Goal: Answer question/provide support: Share knowledge or assist other users

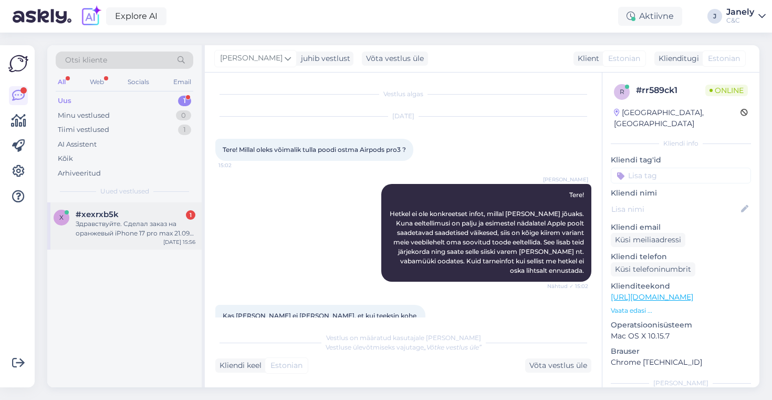
scroll to position [121, 0]
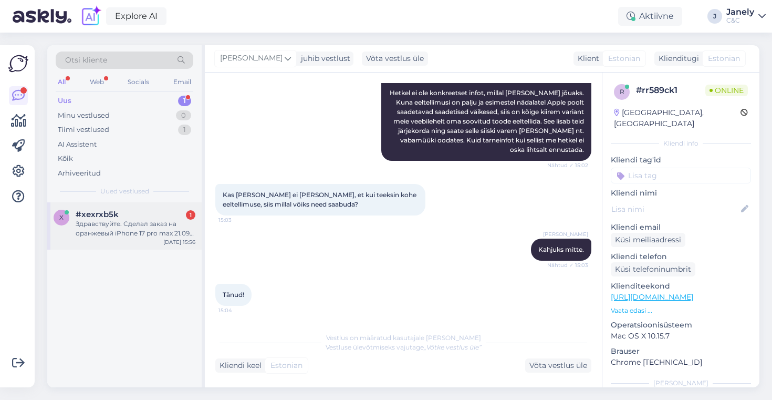
click at [142, 240] on div "x #xexrxb5k 1 Здравствуйте. Сделал заказ на оранжевый iPhone 17 pro max 21.09 ч…" at bounding box center [124, 225] width 154 height 47
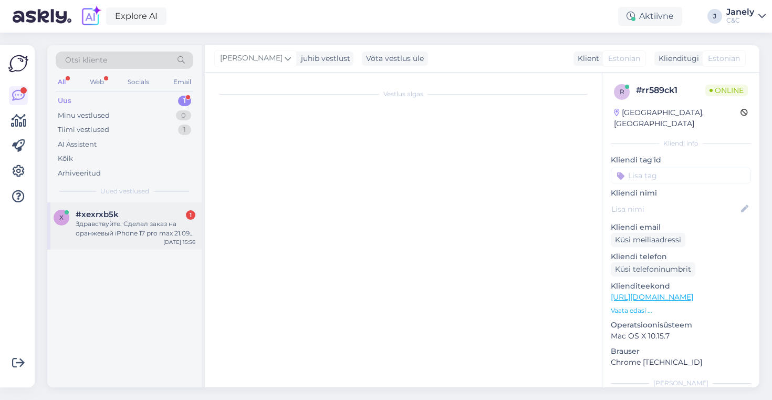
scroll to position [0, 0]
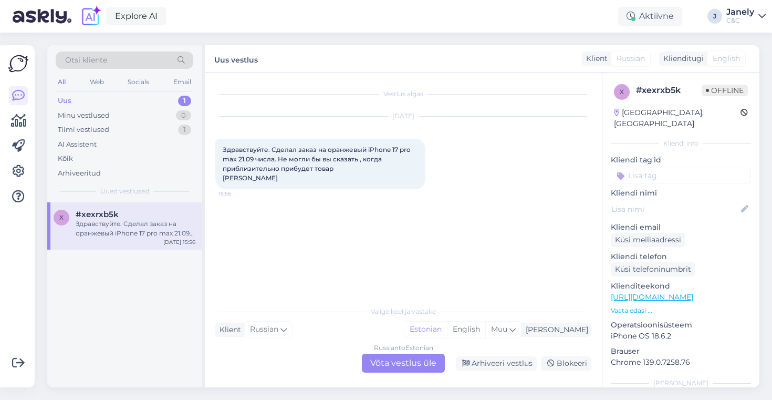
click at [382, 374] on div "Vestlus algas Oct 8 2025 Здравствуйте. Сделал заказ на оранжевый iPhone 17 pro …" at bounding box center [403, 229] width 397 height 314
click at [383, 368] on div "Russian to Estonian Võta vestlus üle" at bounding box center [403, 362] width 83 height 19
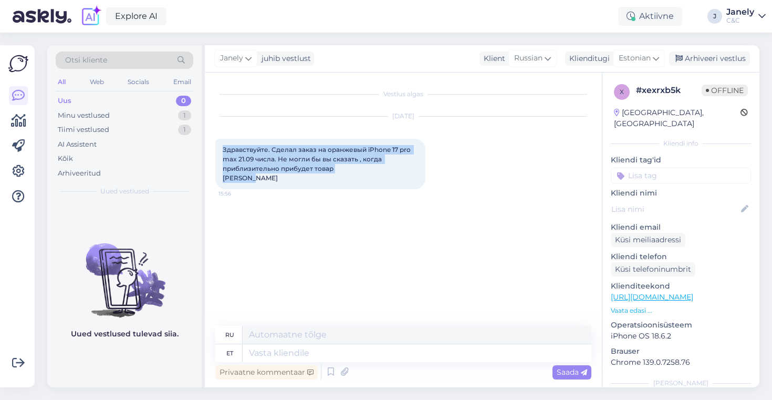
drag, startPoint x: 223, startPoint y: 149, endPoint x: 371, endPoint y: 249, distance: 179.2
click at [371, 249] on div "Vestlus algas Oct 8 2025 Здравствуйте. Сделал заказ на оранжевый iPhone 17 pro …" at bounding box center [407, 199] width 385 height 233
copy span "Здравствуйте. Сделал заказ на оранжевый iPhone 17 pro max 21.09 числа. Не могли…"
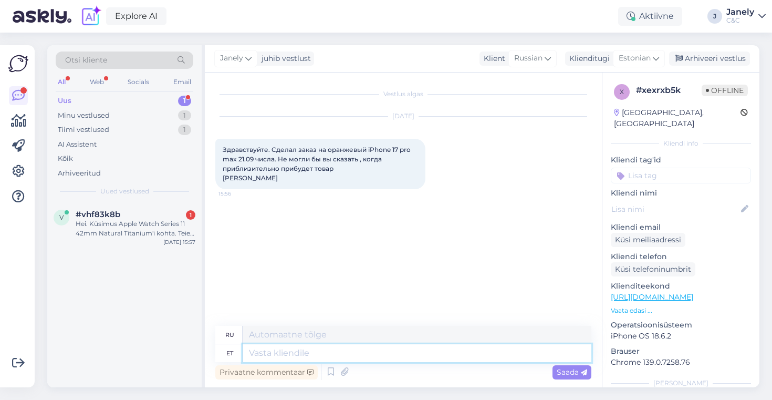
click at [360, 358] on textarea at bounding box center [417, 353] width 349 height 18
type textarea "Tere!"
type textarea "Привет!"
type textarea "Tere! Tellimuse a"
type textarea "Привет! Заказ"
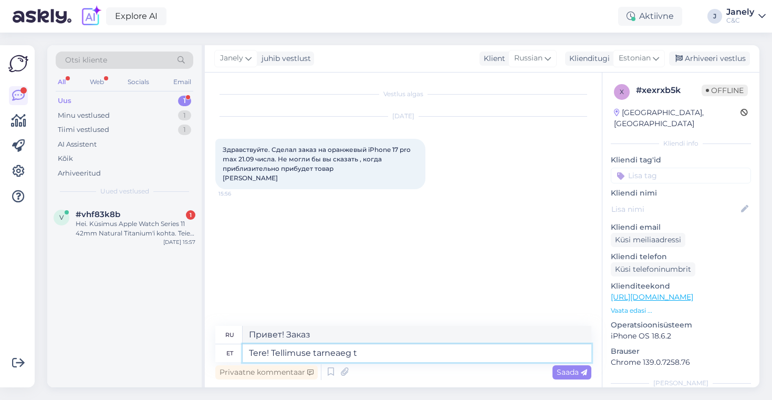
type textarea "Tere! Tellimuse tarneaeg te"
type textarea "Здравствуйте! Время доставки заказа"
type textarea "Tere! Tellimuse tarneaeg tellimuse tegemise k"
type textarea "Здравствуйте! Время доставки заказа после оформления заказа"
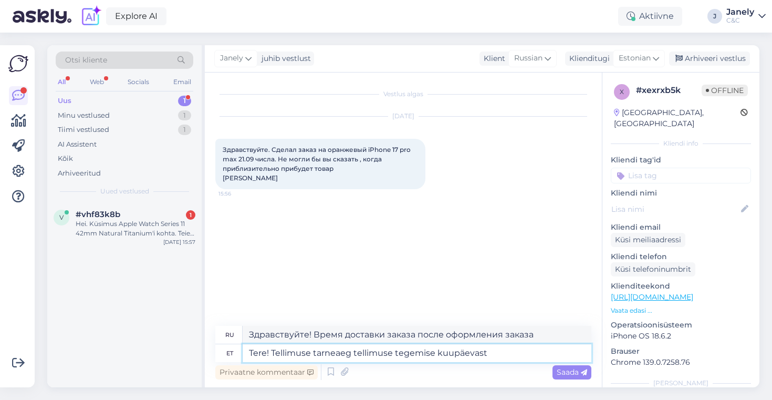
type textarea "Tere! Tellimuse tarneaeg tellimuse tegemise kuupäevast o"
type textarea "Здравствуйте! Срок доставки заказа — с момента оформления заказа."
type textarea "Tere! Tellimuse tarneaeg tellimuse tegemise kuupäevast on"
type textarea "Здравствуйте! Срок доставки заказа с момента оформления заказа составляет"
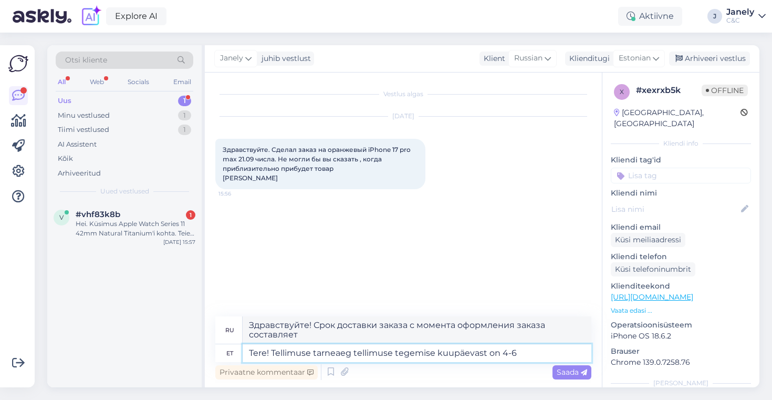
type textarea "Tere! Tellimuse tarneaeg tellimuse tegemise kuupäevast on 4-6 n"
type textarea "Здравствуйте! Срок доставки заказа 4-6 дней с момента оформления заказа."
type textarea "Tere! Tellimuse tarneaeg tellimuse tegemise kuupäevast on 4-6 nädalat."
type textarea "Здравствуйте! Срок доставки вашего заказа составляет 4–6 недель с момента оформ…"
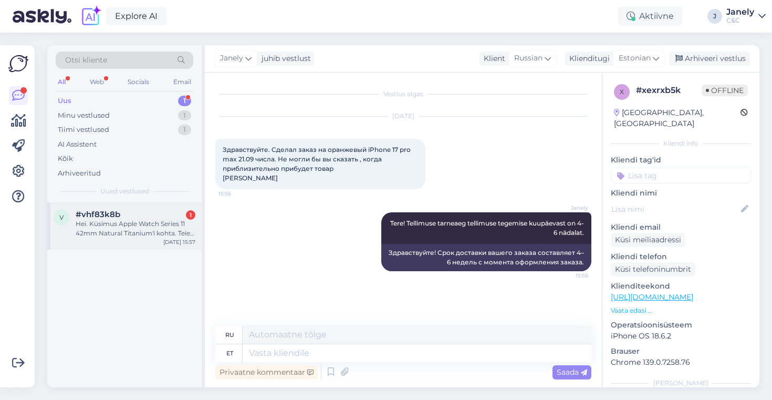
click at [108, 221] on div "Hei. Küsimus Apple Watch Series 11 42mm Natural Titanium'i kohta. Teie epoes ei…" at bounding box center [136, 228] width 120 height 19
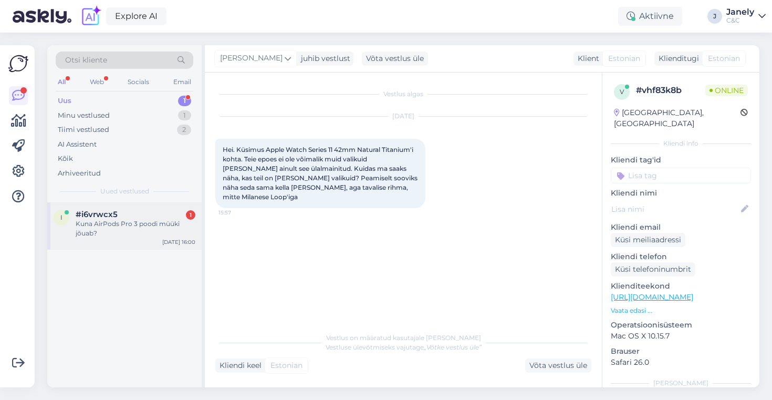
click at [154, 219] on div "Kuna AirPods Pro 3 poodi müüki jõuab?" at bounding box center [136, 228] width 120 height 19
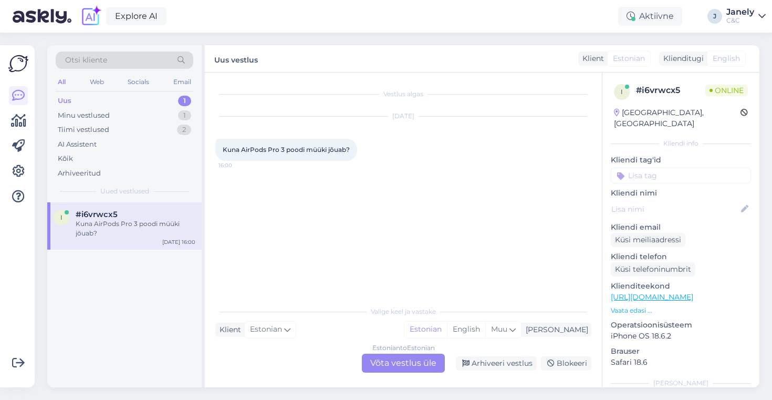
click at [374, 355] on div "Estonian to Estonian Võta vestlus üle" at bounding box center [403, 362] width 83 height 19
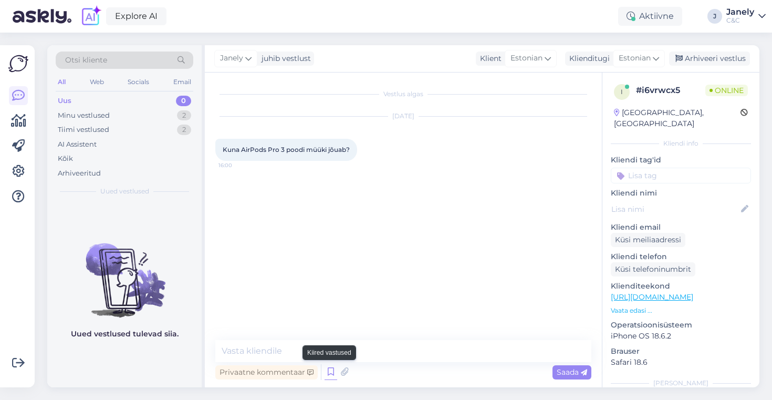
click at [328, 372] on icon at bounding box center [330, 372] width 13 height 16
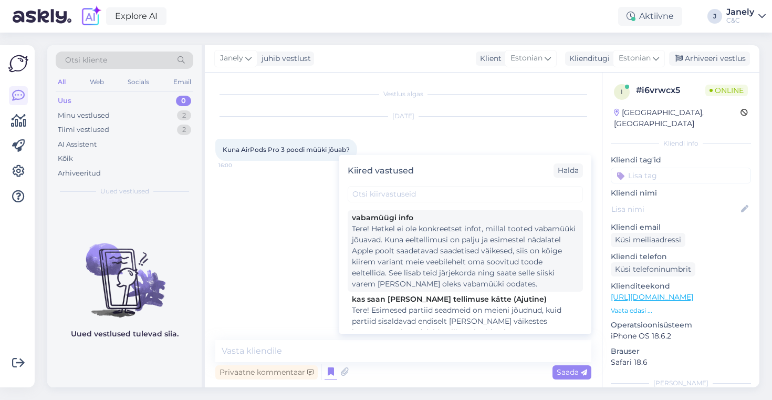
scroll to position [149, 0]
click at [477, 275] on div "Tere! Hetkel ei ole konkreetset infot, millal tooted vabamüüki jõuavad. Kuna ee…" at bounding box center [465, 256] width 227 height 66
type textarea "Tere! Hetkel ei ole konkreetset infot, millal tooted vabamüüki jõuavad. Kuna ee…"
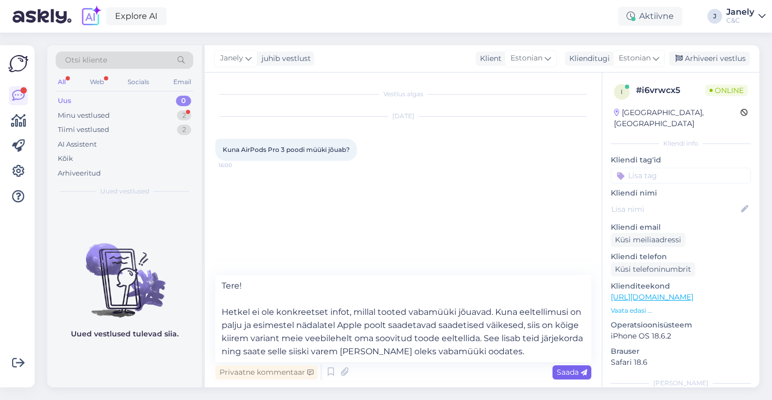
click at [576, 376] on div "Saada" at bounding box center [571, 372] width 39 height 14
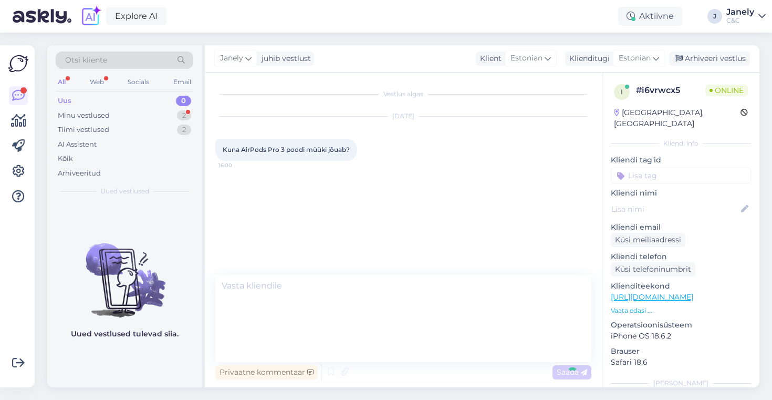
scroll to position [0, 0]
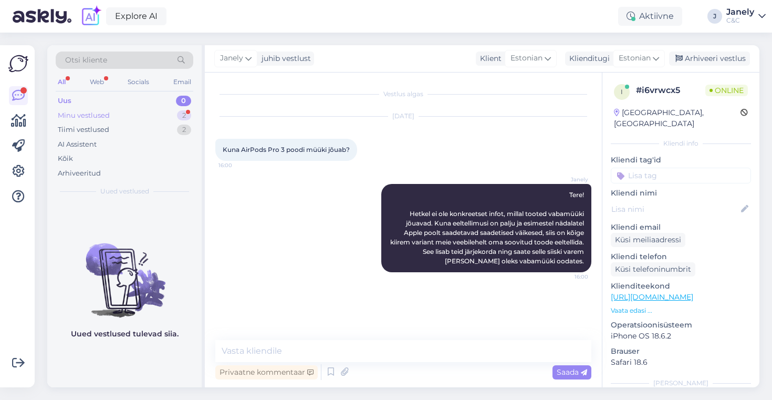
click at [148, 119] on div "Minu vestlused 2" at bounding box center [125, 115] width 138 height 15
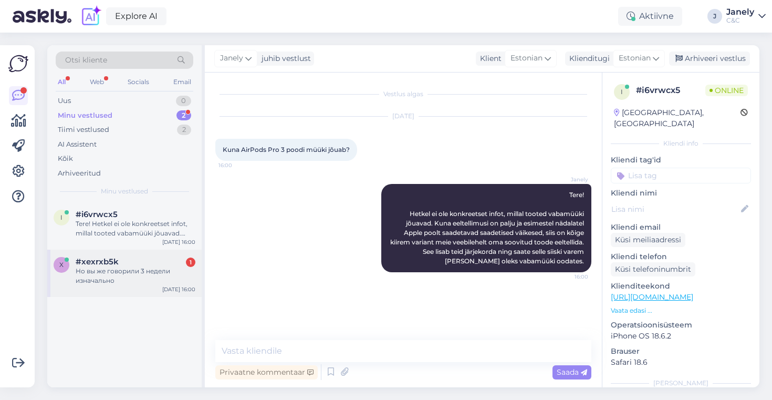
click at [174, 268] on div "Но вы же говорили 3 недели изначально" at bounding box center [136, 275] width 120 height 19
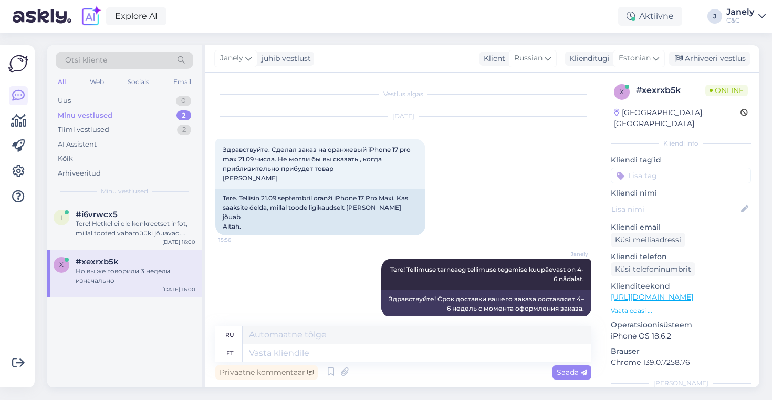
scroll to position [66, 0]
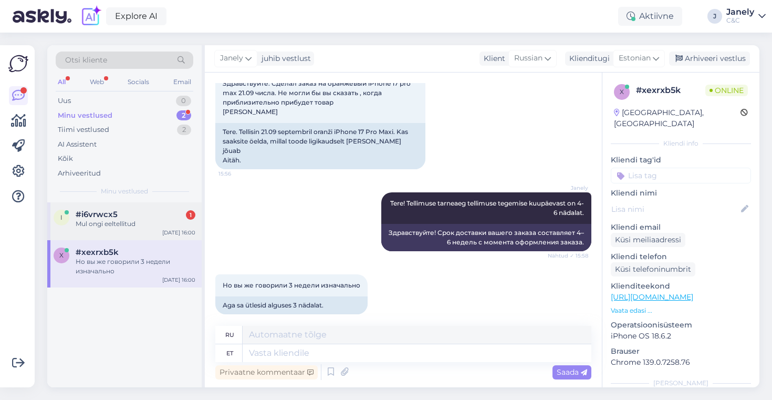
click at [152, 230] on div "i #i6vrwcx5 1 Mul ongi eeltellitud Oct 8 16:00" at bounding box center [124, 221] width 154 height 38
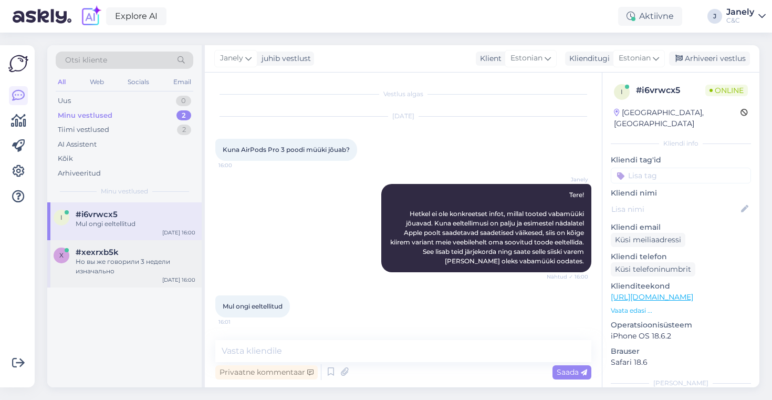
click at [134, 264] on div "Но вы же говорили 3 недели изначально" at bounding box center [136, 266] width 120 height 19
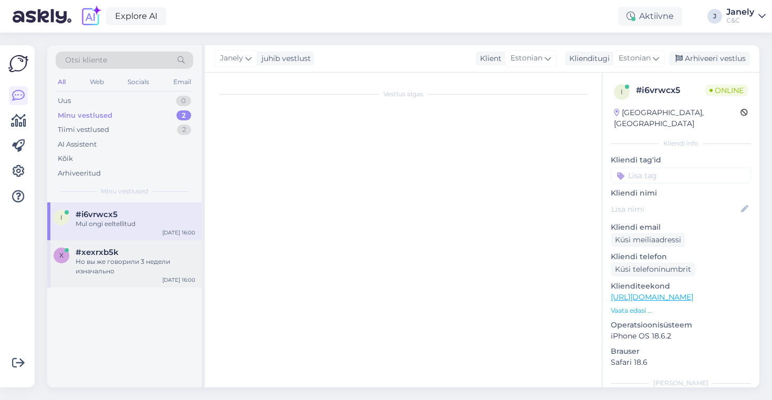
scroll to position [66, 0]
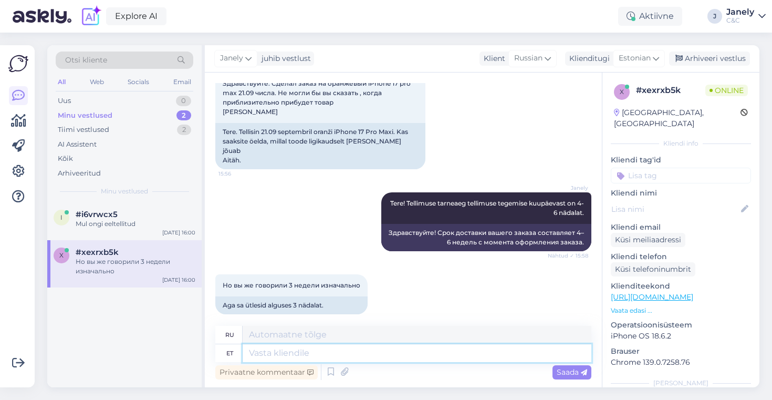
click at [279, 357] on textarea at bounding box center [417, 353] width 349 height 18
type textarea "T"
type textarea "Т"
type textarea "Tar"
type textarea "Плевелы"
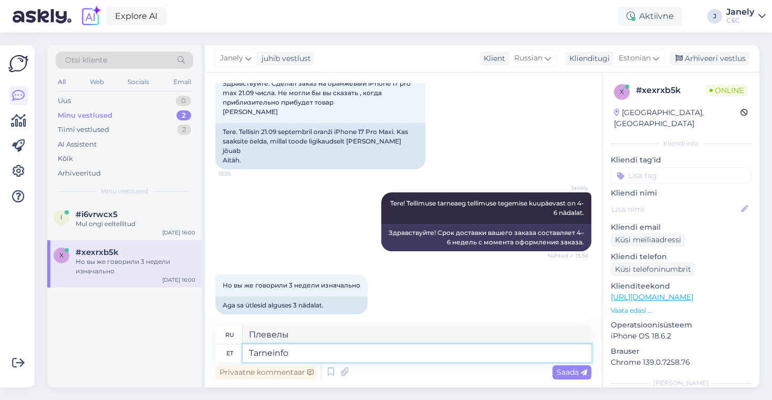
type textarea "Tarneinfo o"
type textarea "Информация о доставке"
type textarea "Tarneinfo on algusest s"
type textarea "Информация о доставке с самого начала"
type textarea "Tarneinfo on algusest saadik ol"
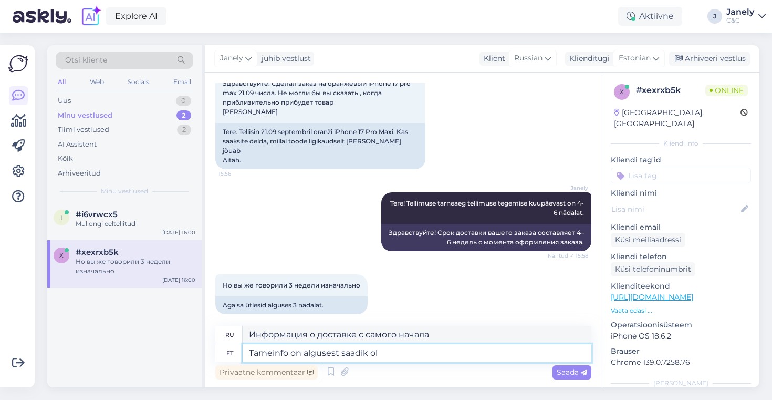
type textarea "Информация о доставке была там с самого начала."
type textarea "Tarneinfo on algusest saadik olnud 4-6 nä"
type textarea "Информация о доставке была 4-6 с начала"
type textarea "Tarneinfo on algusest saadik olnud 4-6 nädalat."
type textarea "Информация о доставке составила 4-6 недель с момента начала."
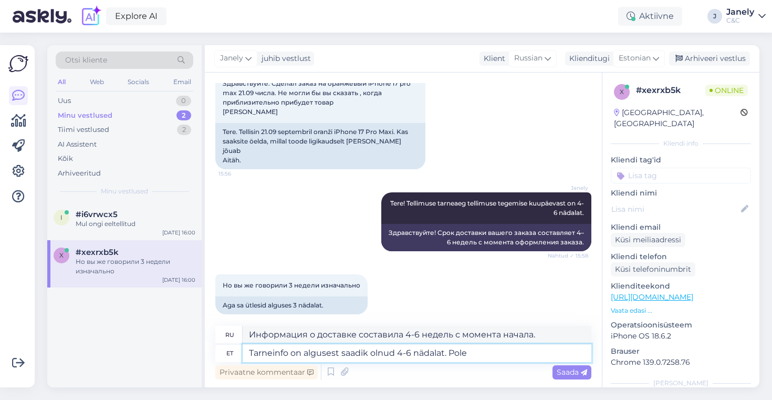
type textarea "Tarneinfo on algusest saadik olnud 4-6 nädalat. Pole"
type textarea "Информация о доставке: 4–6 недель с момента начала. Нет."
type textarea "Tarneinfo on algusest saadik olnud 4-6 nädalat."
type textarea "Информация о доставке составила 4-6 недель с момента начала."
type textarea "Tarneinfo on algusest saadik olnud 4-6 nädalat."
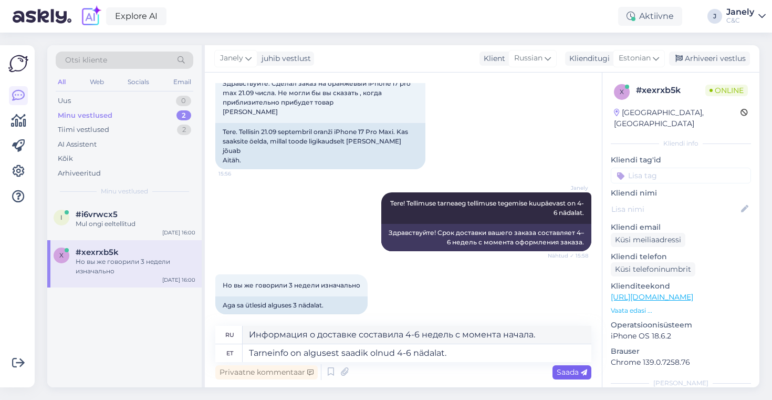
click at [563, 373] on span "Saada" at bounding box center [572, 371] width 30 height 9
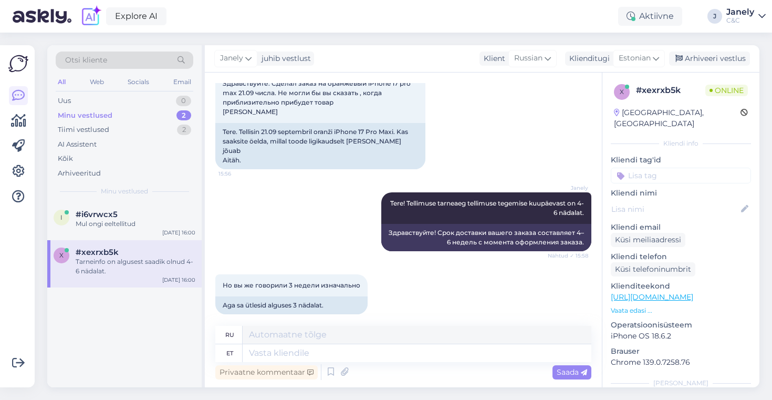
scroll to position [139, 0]
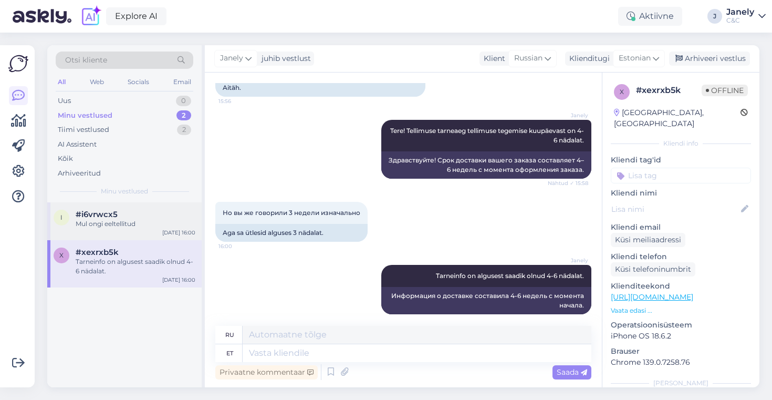
click at [139, 223] on div "Mul ongi eeltellitud" at bounding box center [136, 223] width 120 height 9
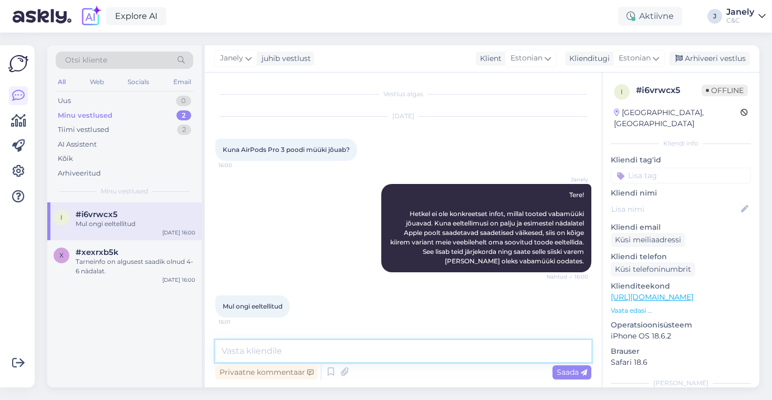
click at [327, 360] on textarea at bounding box center [403, 351] width 376 height 22
type textarea "K"
type textarea "S"
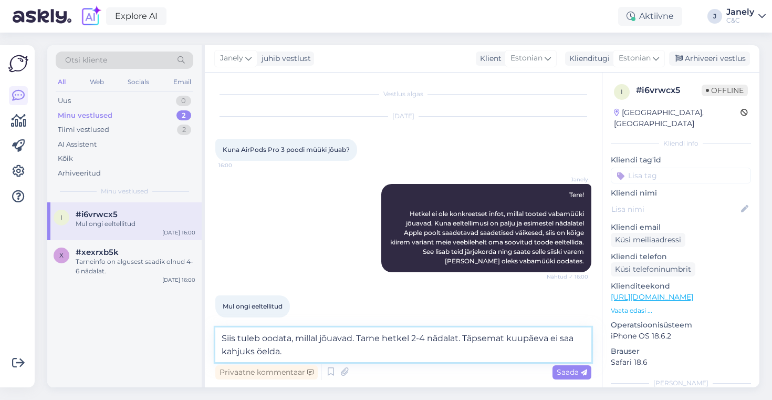
click at [326, 350] on textarea "Siis tuleb oodata, millal jõuavad. Tarne hetkel 2-4 nädalat. Täpsemat kuupäeva …" at bounding box center [403, 344] width 376 height 35
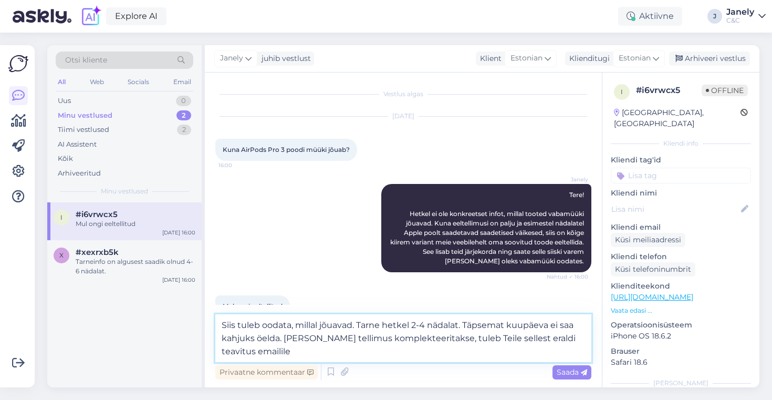
type textarea "Siis tuleb oodata, millal jõuavad. Tarne hetkel 2-4 nädalat. Täpsemat kuupäeva …"
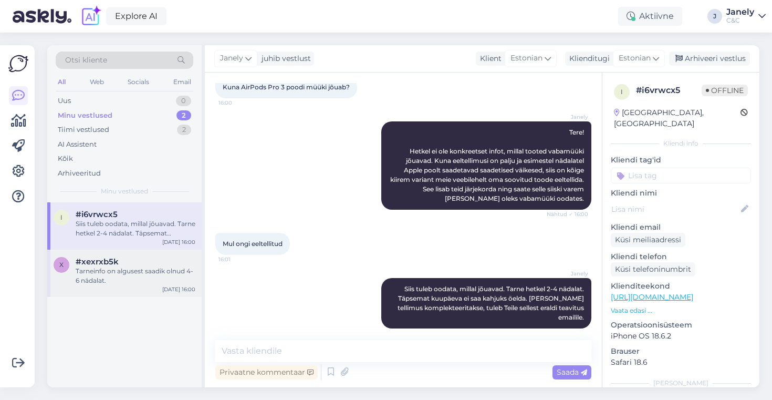
click at [124, 275] on div "Tarneinfo on algusest saadik olnud 4-6 nädalat." at bounding box center [136, 275] width 120 height 19
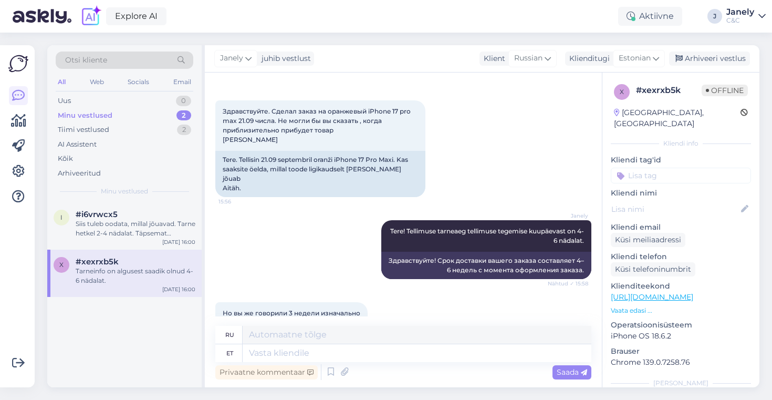
scroll to position [139, 0]
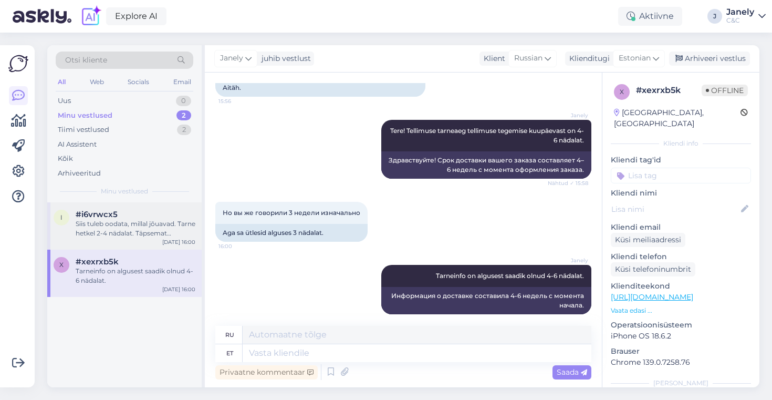
click at [140, 236] on div "Siis tuleb oodata, millal jõuavad. Tarne hetkel 2-4 nädalat. Täpsemat kuupäeva …" at bounding box center [136, 228] width 120 height 19
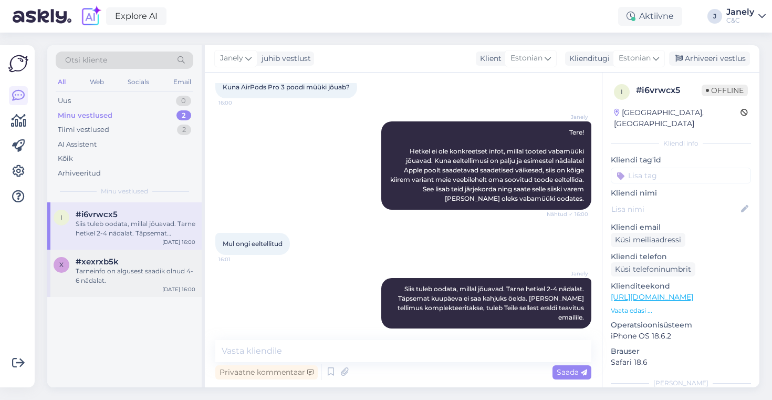
click at [152, 260] on div "#xexrxb5k" at bounding box center [136, 261] width 120 height 9
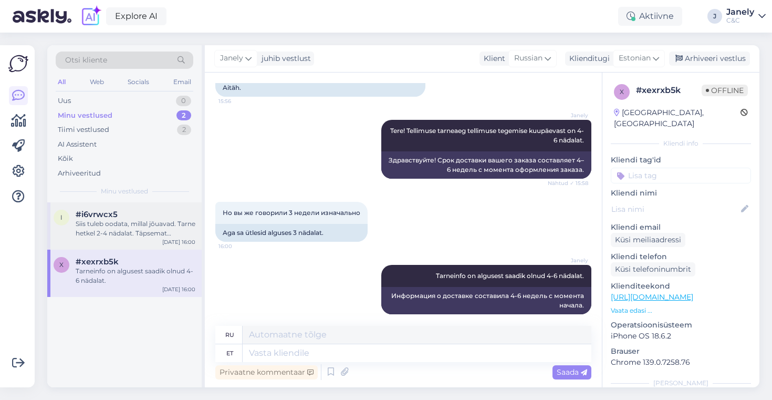
click at [150, 219] on div "Siis tuleb oodata, millal jõuavad. Tarne hetkel 2-4 nädalat. Täpsemat kuupäeva …" at bounding box center [136, 228] width 120 height 19
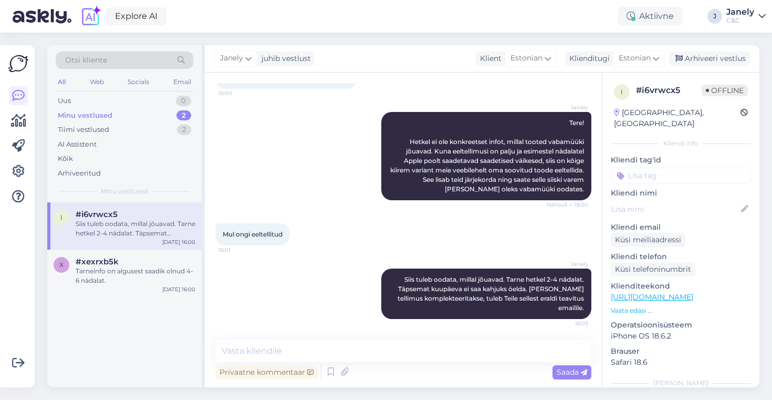
scroll to position [62, 0]
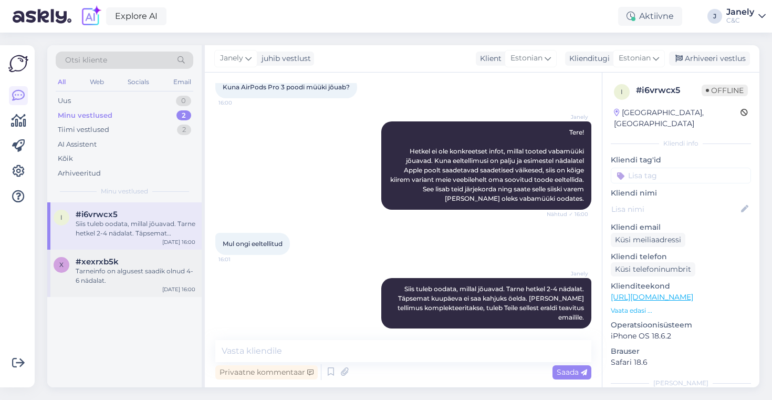
click at [166, 269] on div "Tarneinfo on algusest saadik olnud 4-6 nädalat." at bounding box center [136, 275] width 120 height 19
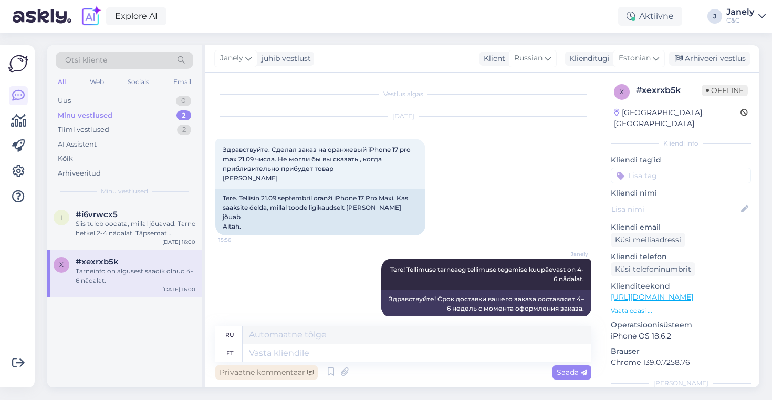
scroll to position [139, 0]
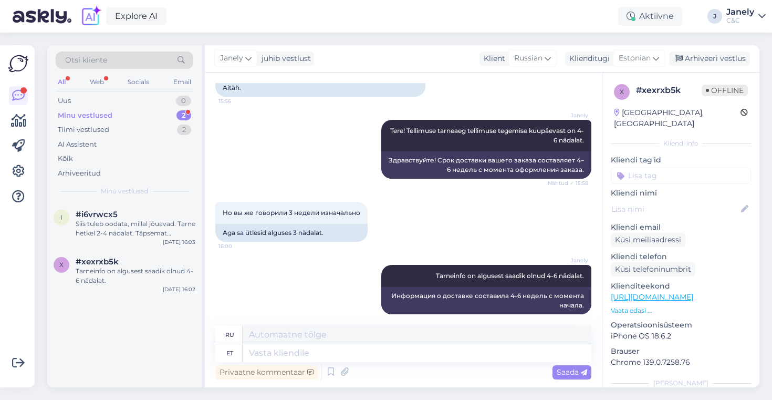
click at [145, 113] on div "Minu vestlused 2" at bounding box center [125, 115] width 138 height 15
click at [163, 222] on div "Siis tuleb oodata, millal jõuavad. Tarne hetkel 2-4 nädalat. Täpsemat kuupäeva …" at bounding box center [136, 228] width 120 height 19
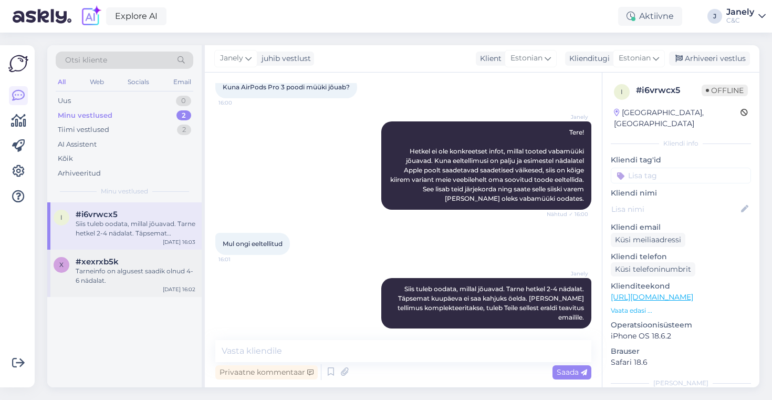
click at [160, 270] on div "Tarneinfo on algusest saadik olnud 4-6 nädalat." at bounding box center [136, 275] width 120 height 19
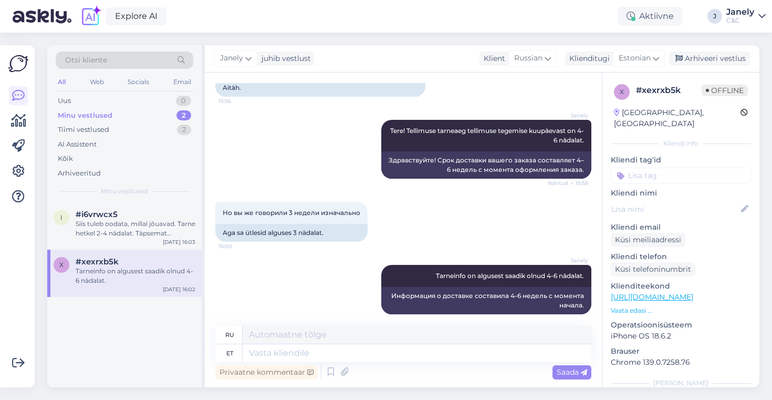
click at [135, 122] on div "Minu vestlused 2" at bounding box center [125, 115] width 138 height 15
click at [153, 240] on div "i #i6vrwcx5 Siis tuleb oodata, millal jõuavad. Tarne hetkel 2-4 nädalat. Täpsem…" at bounding box center [124, 225] width 154 height 47
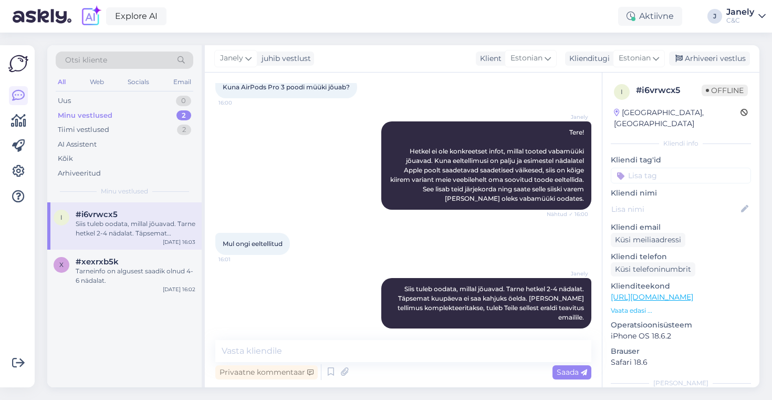
click at [160, 219] on div "Siis tuleb oodata, millal jõuavad. Tarne hetkel 2-4 nädalat. Täpsemat kuupäeva …" at bounding box center [136, 228] width 120 height 19
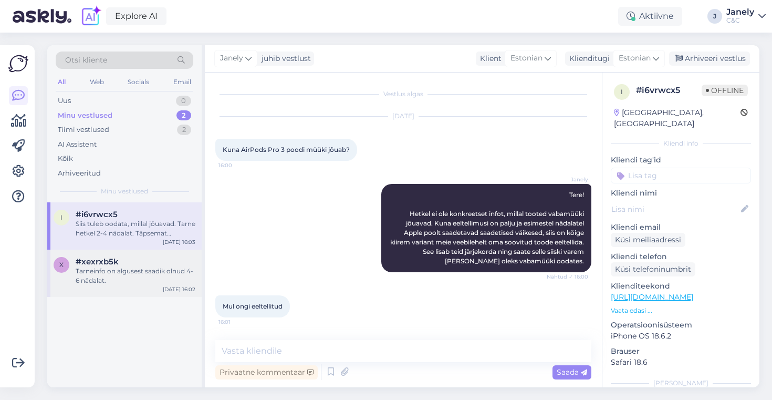
click at [160, 256] on div "x #xexrxb5k Tarneinfo on algusest saadik olnud 4-6 nädalat. Oct 8 16:02" at bounding box center [124, 272] width 154 height 47
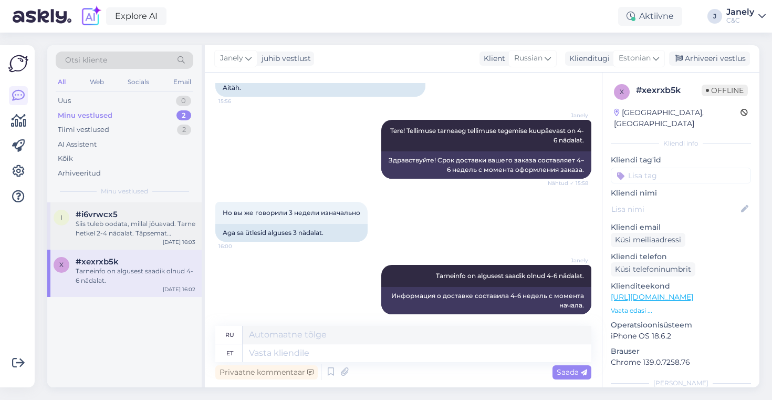
click at [167, 229] on div "Siis tuleb oodata, millal jõuavad. Tarne hetkel 2-4 nädalat. Täpsemat kuupäeva …" at bounding box center [136, 228] width 120 height 19
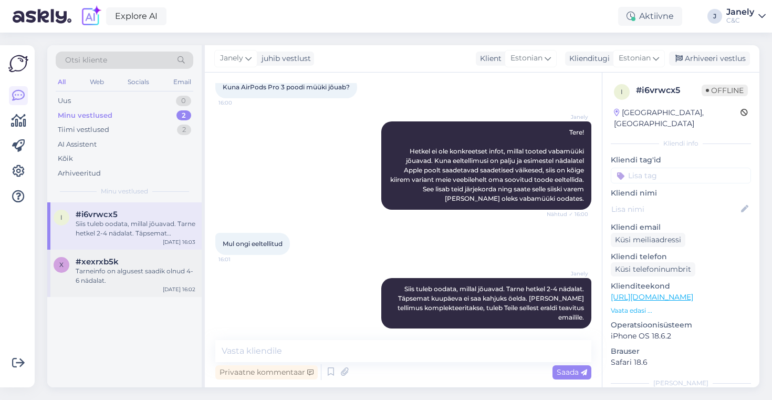
click at [167, 271] on div "Tarneinfo on algusest saadik olnud 4-6 nädalat." at bounding box center [136, 275] width 120 height 19
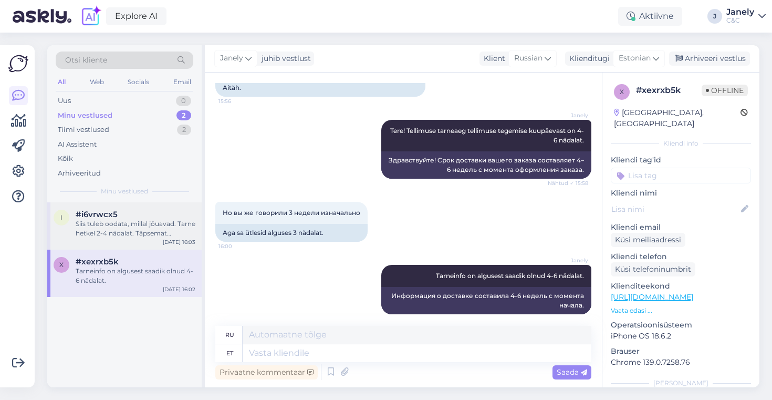
click at [168, 234] on div "Siis tuleb oodata, millal jõuavad. Tarne hetkel 2-4 nädalat. Täpsemat kuupäeva …" at bounding box center [136, 228] width 120 height 19
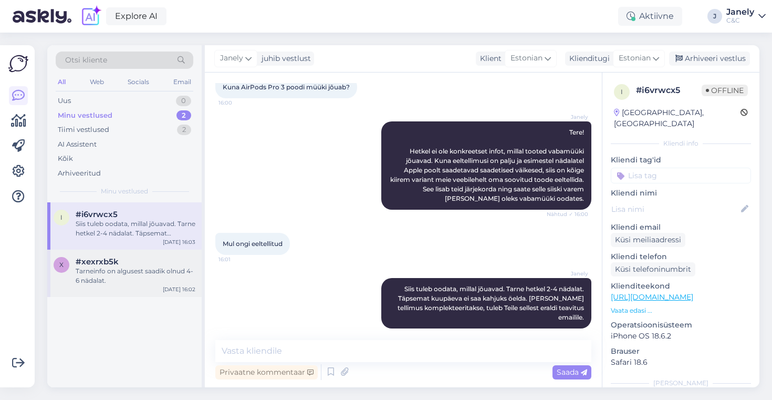
click at [163, 280] on div "Tarneinfo on algusest saadik olnud 4-6 nädalat." at bounding box center [136, 275] width 120 height 19
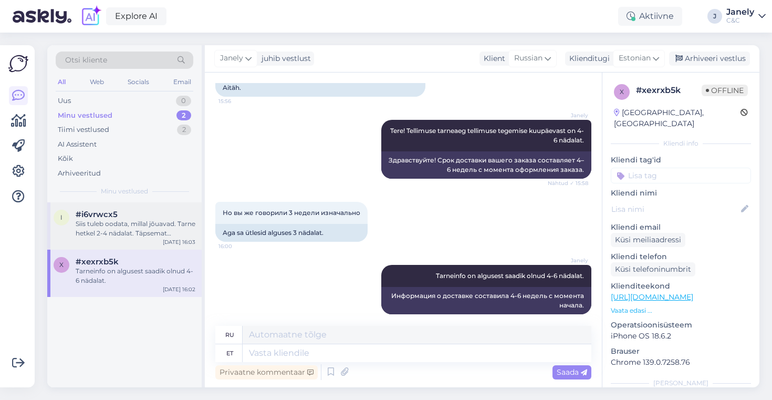
click at [163, 248] on div "i #i6vrwcx5 Siis tuleb oodata, millal jõuavad. Tarne hetkel 2-4 nädalat. Täpsem…" at bounding box center [124, 225] width 154 height 47
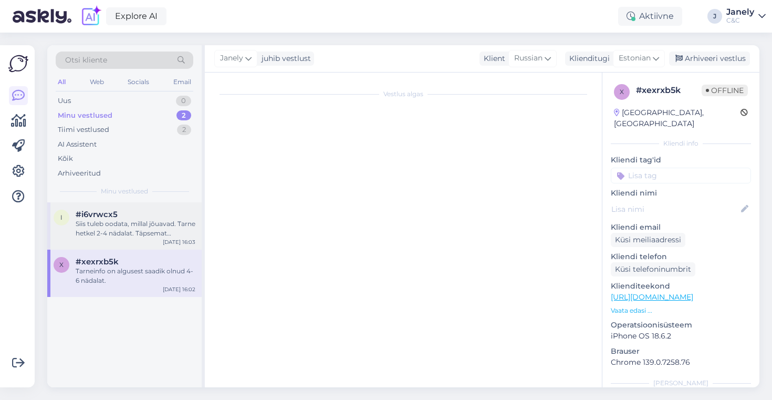
scroll to position [62, 0]
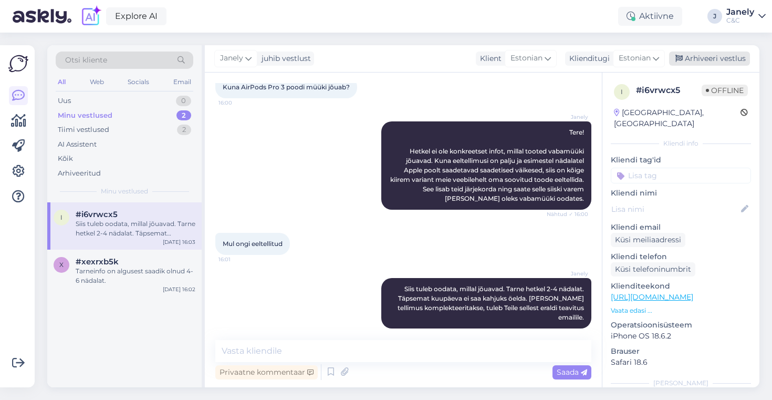
click at [705, 60] on div "Arhiveeri vestlus" at bounding box center [709, 58] width 81 height 14
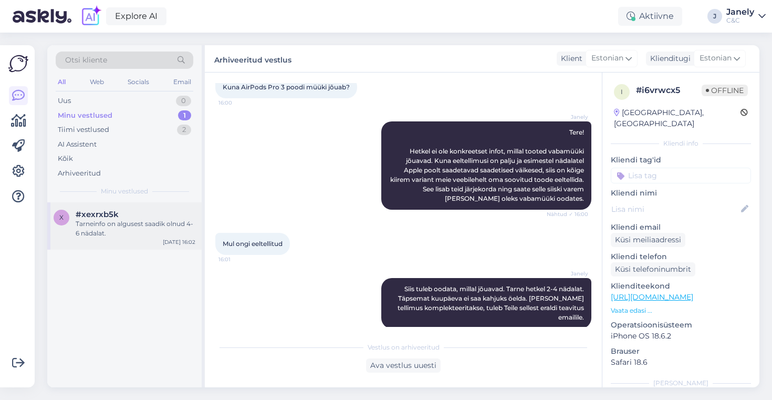
click at [149, 236] on div "Tarneinfo on algusest saadik olnud 4-6 nädalat." at bounding box center [136, 228] width 120 height 19
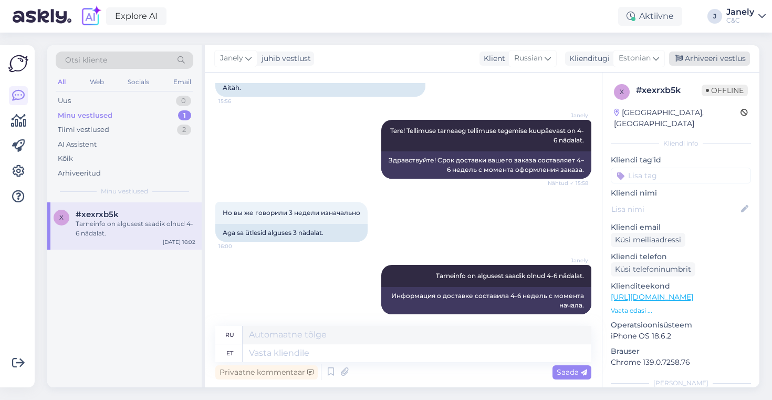
click at [708, 58] on div "Arhiveeri vestlus" at bounding box center [709, 58] width 81 height 14
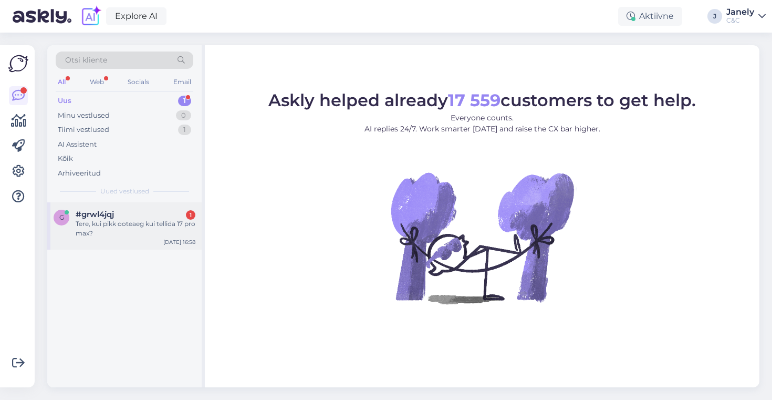
click at [143, 229] on div "Tere, kui pikk ooteaeg kui tellida 17 pro max?" at bounding box center [136, 228] width 120 height 19
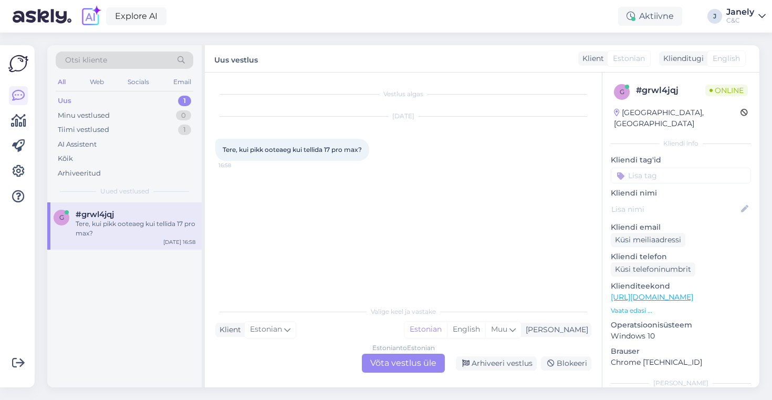
click at [394, 361] on div "Estonian to Estonian Võta vestlus üle" at bounding box center [403, 362] width 83 height 19
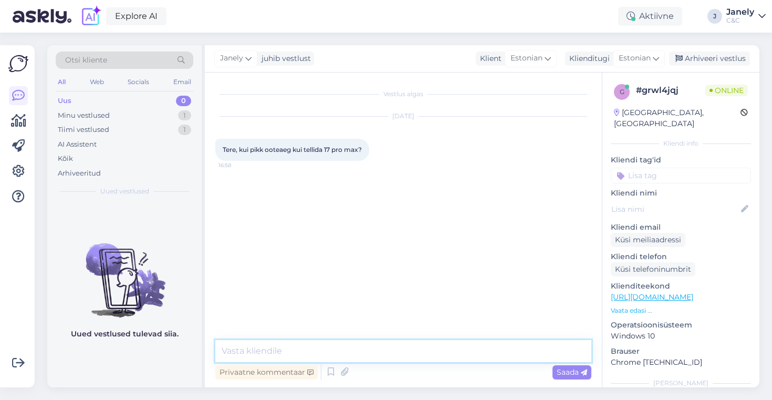
click at [335, 356] on textarea at bounding box center [403, 351] width 376 height 22
type textarea "Tere! Tarnaeg on 4-6 nädalat"
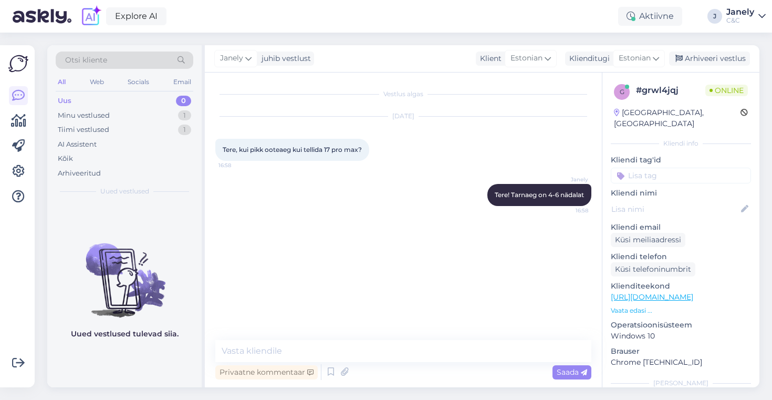
click at [307, 5] on div "Explore AI Aktiivne J Janely C&C" at bounding box center [386, 16] width 772 height 33
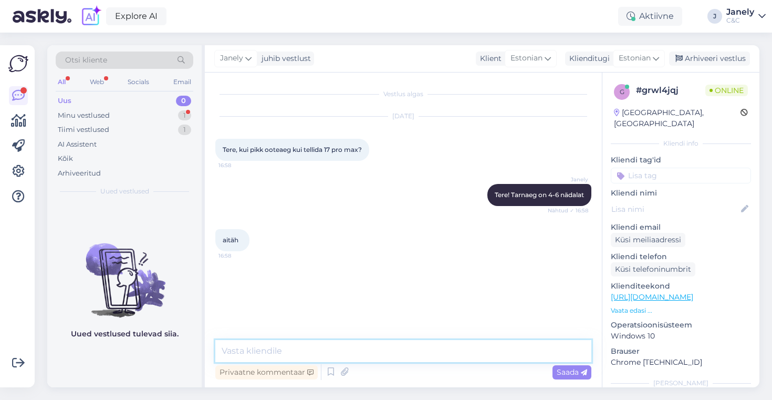
click at [258, 349] on textarea at bounding box center [403, 351] width 376 height 22
type textarea "Aga palun! Kõike head"
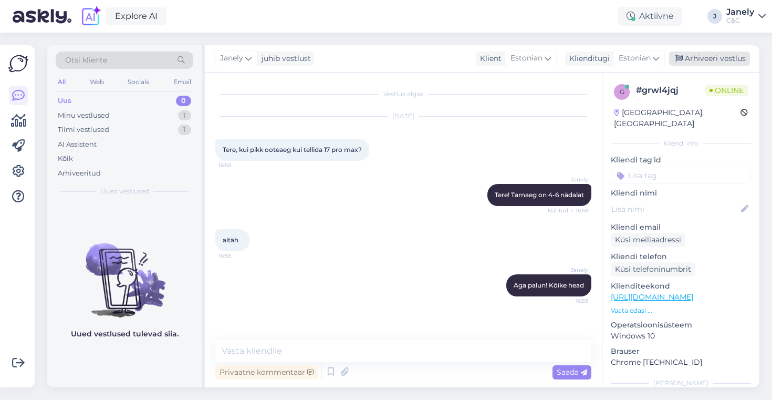
click at [723, 61] on div "Arhiveeri vestlus" at bounding box center [709, 58] width 81 height 14
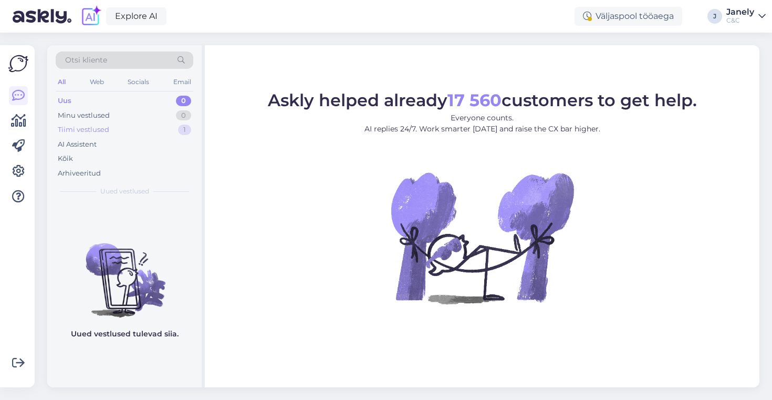
click at [177, 126] on div "Tiimi vestlused 1" at bounding box center [125, 129] width 138 height 15
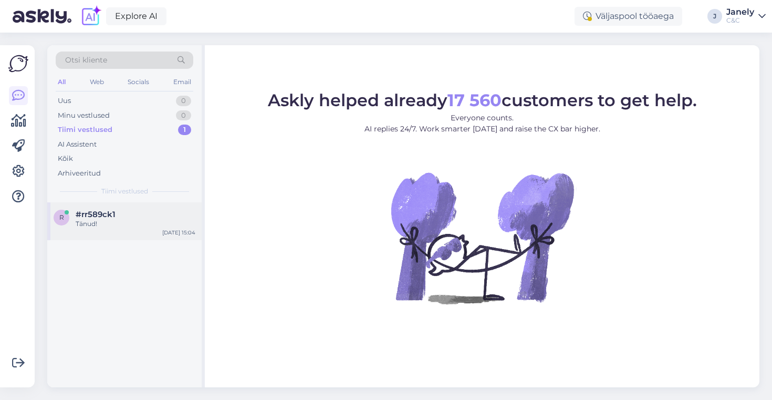
click at [125, 213] on div "#rr589ck1" at bounding box center [136, 213] width 120 height 9
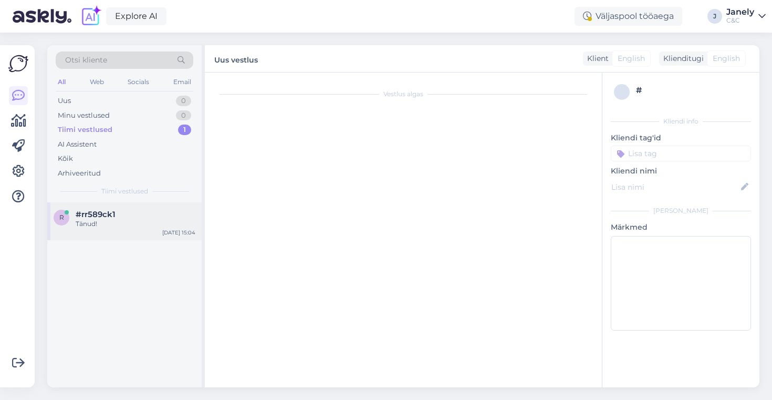
scroll to position [121, 0]
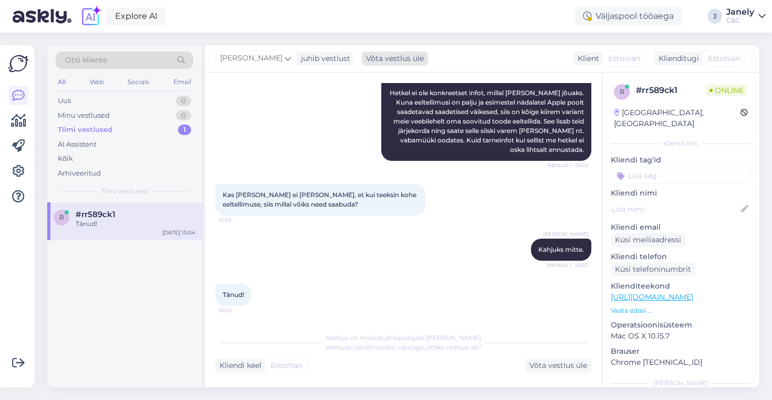
click at [362, 61] on div "Võta vestlus üle" at bounding box center [395, 58] width 66 height 14
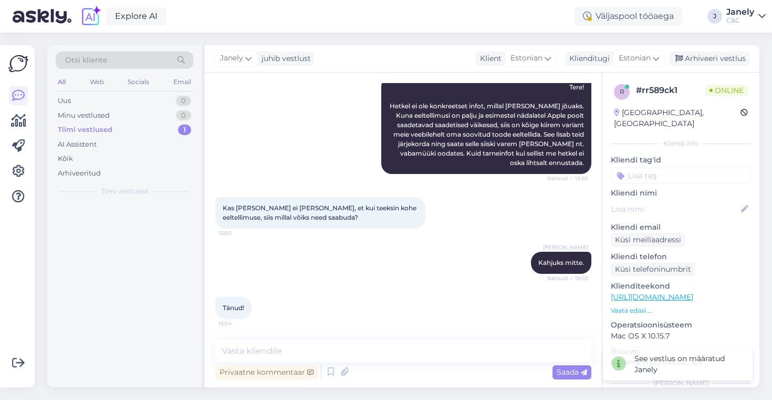
scroll to position [108, 0]
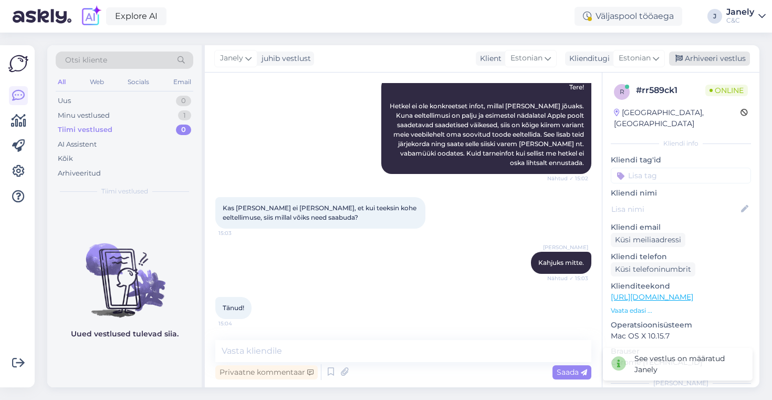
click at [707, 64] on div "Arhiveeri vestlus" at bounding box center [709, 58] width 81 height 14
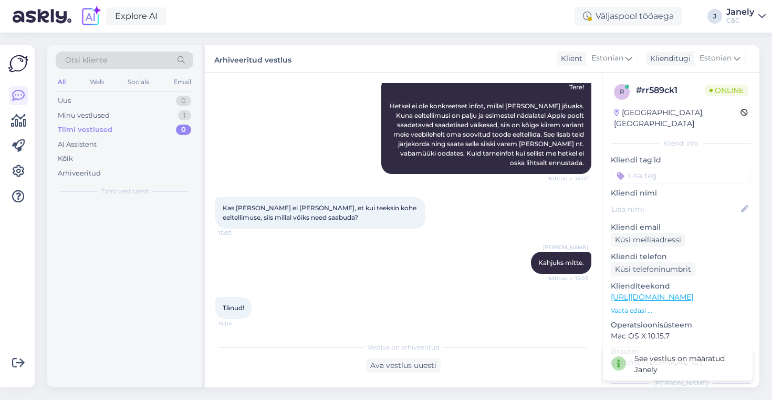
scroll to position [111, 0]
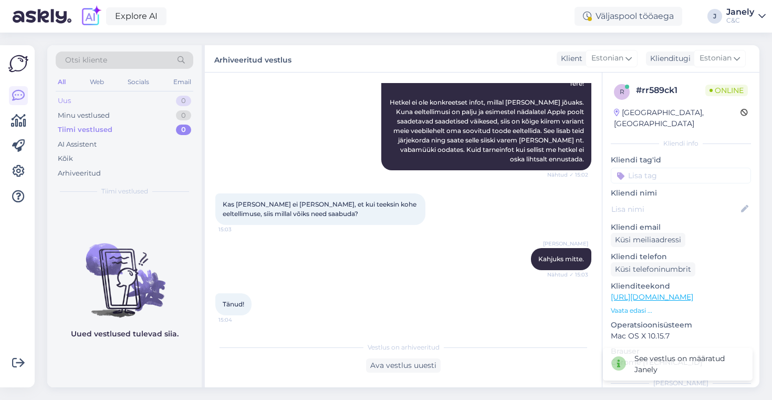
click at [113, 105] on div "Uus 0" at bounding box center [125, 100] width 138 height 15
click at [16, 123] on icon at bounding box center [18, 120] width 15 height 13
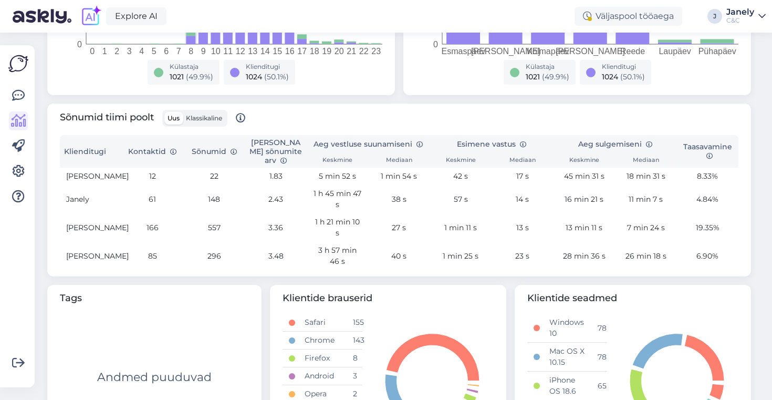
scroll to position [295, 0]
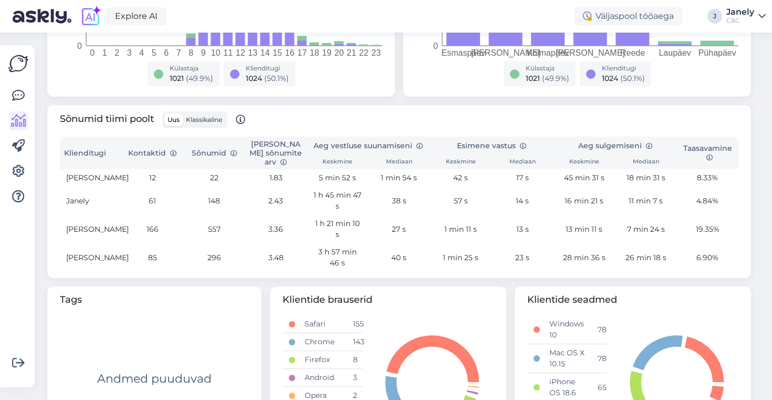
click at [20, 62] on img at bounding box center [18, 64] width 20 height 20
click at [11, 74] on div at bounding box center [18, 216] width 20 height 325
click at [6, 98] on div "Võimalused Veendu, et Askly loob sulle väärtust. Sulge Ühenda FB ja IG sõnumid …" at bounding box center [17, 216] width 35 height 342
click at [21, 93] on icon at bounding box center [18, 95] width 13 height 13
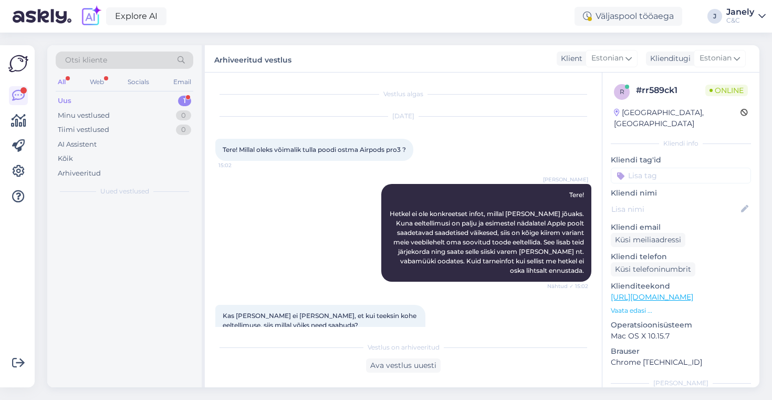
scroll to position [111, 0]
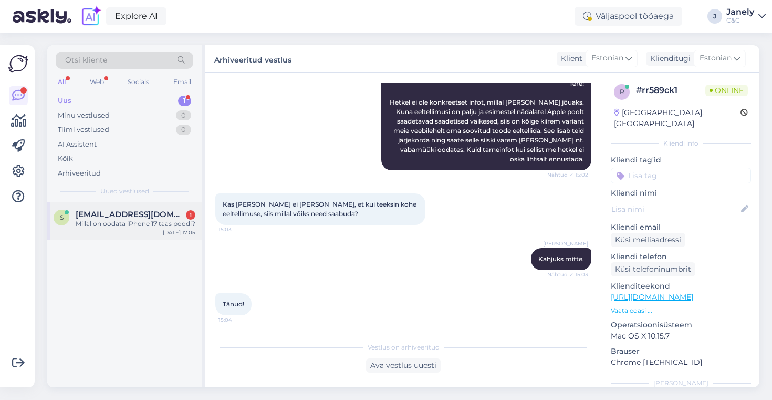
click at [143, 215] on span "sandradancis@gmail.com" at bounding box center [130, 213] width 109 height 9
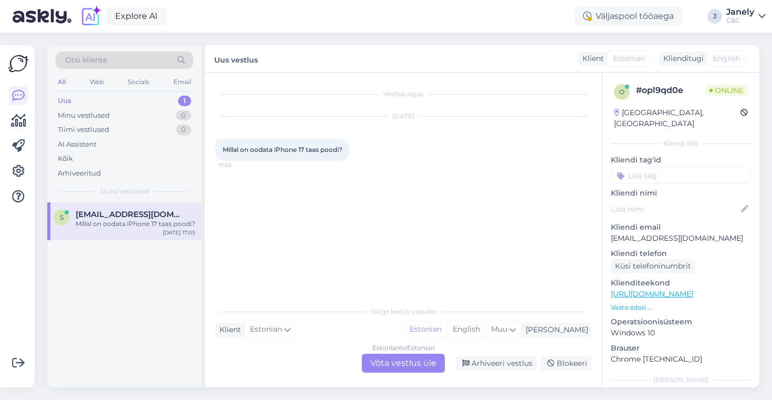
click at [381, 361] on div "Estonian to Estonian Võta vestlus üle" at bounding box center [403, 362] width 83 height 19
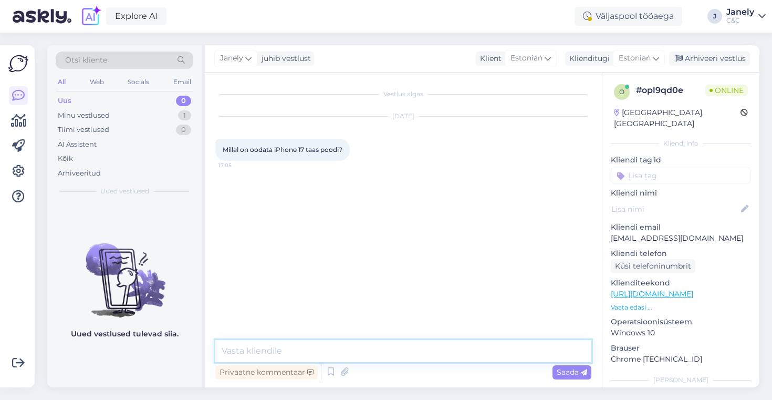
click at [373, 356] on textarea at bounding box center [403, 351] width 376 height 22
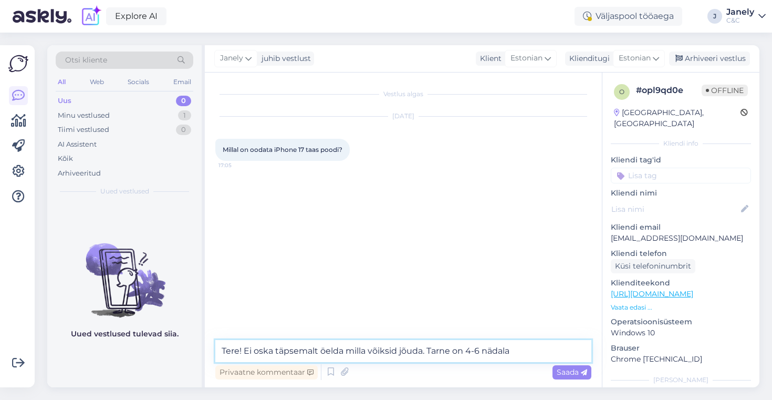
type textarea "Tere! Ei oska täpsemalt öelda milla võiksid jõuda. Tarne on 4-6 nädalat"
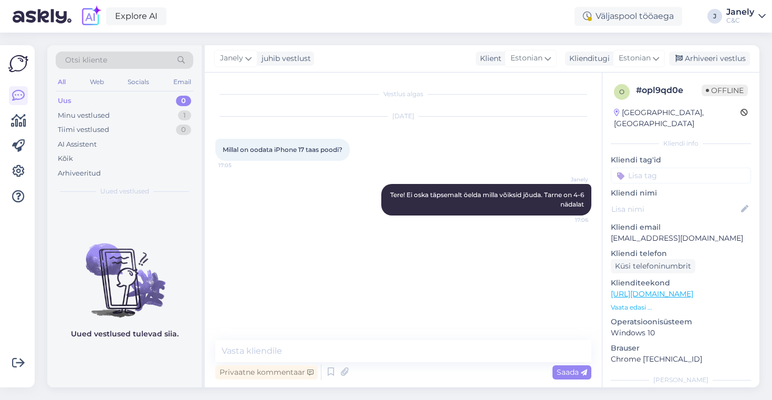
click at [230, 4] on div "Explore AI Väljaspool tööaega J Janely C&C" at bounding box center [386, 16] width 772 height 33
click at [713, 61] on div "Arhiveeri vestlus" at bounding box center [709, 58] width 81 height 14
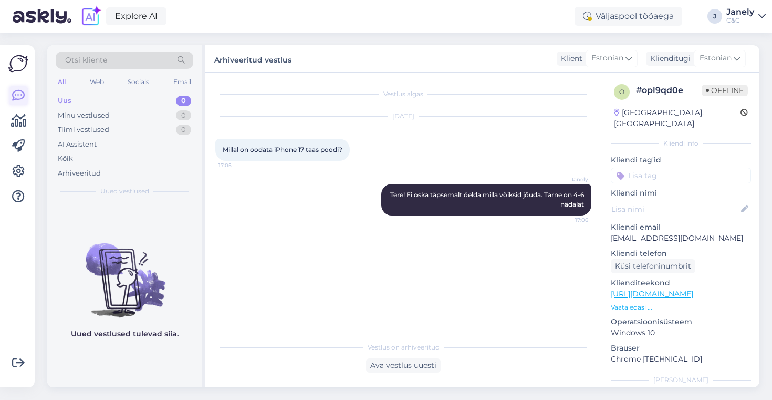
click at [18, 102] on icon at bounding box center [18, 95] width 13 height 13
click at [19, 120] on icon at bounding box center [18, 120] width 15 height 13
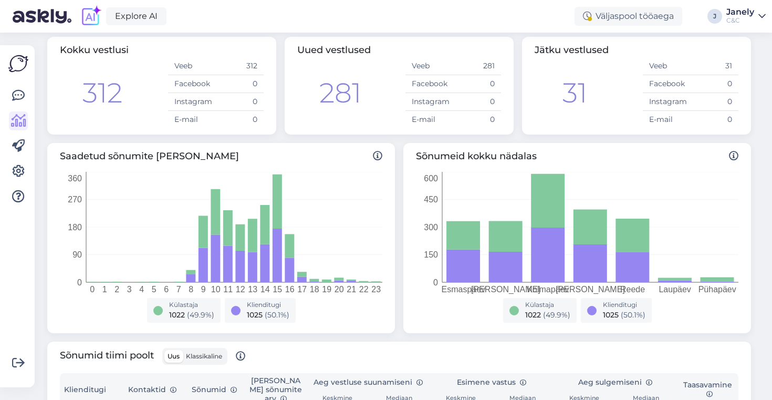
scroll to position [247, 0]
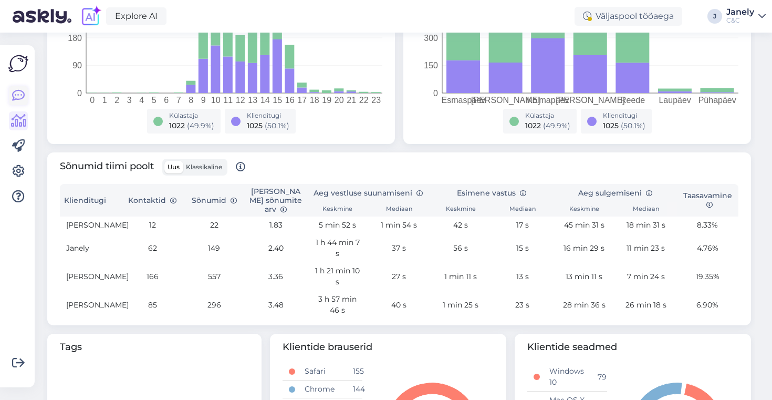
click at [20, 92] on icon at bounding box center [18, 95] width 13 height 13
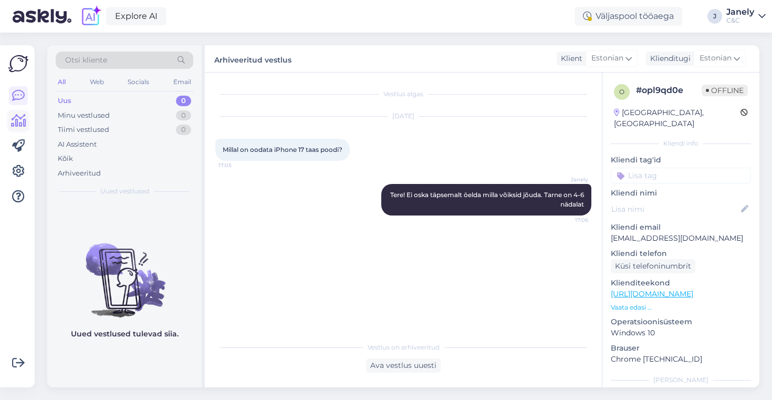
click at [23, 114] on icon at bounding box center [18, 120] width 15 height 13
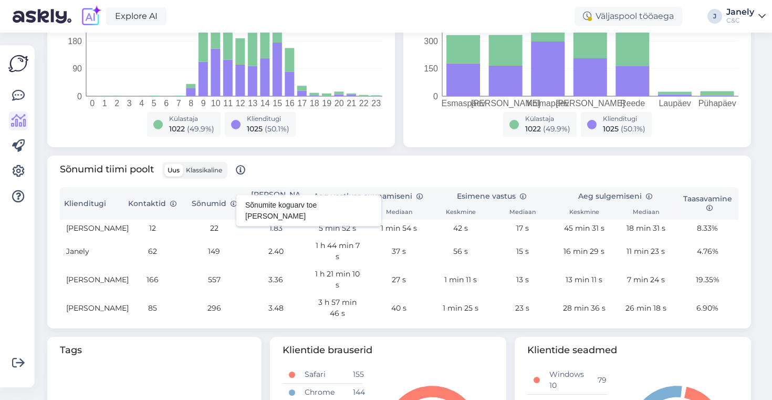
scroll to position [243, 0]
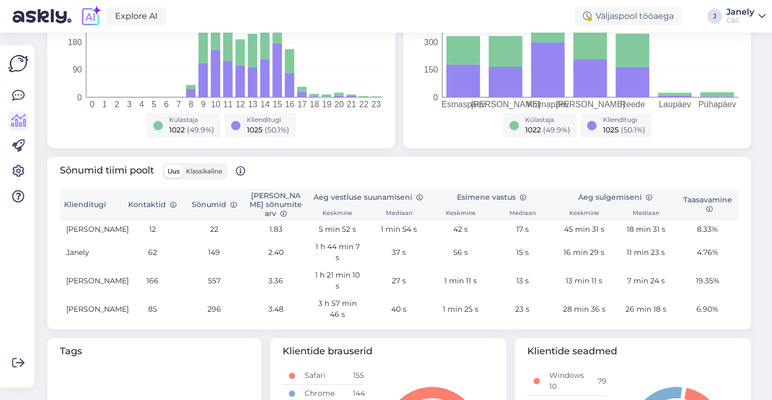
click at [23, 68] on img at bounding box center [18, 64] width 20 height 20
click at [17, 67] on img at bounding box center [18, 64] width 20 height 20
click at [14, 101] on icon at bounding box center [18, 95] width 13 height 13
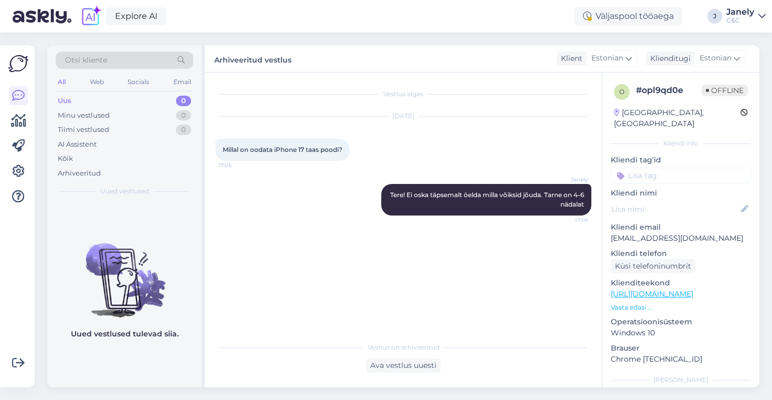
click at [146, 107] on div "Uus 0" at bounding box center [125, 100] width 138 height 15
click at [142, 124] on div "Tiimi vestlused 0" at bounding box center [125, 129] width 138 height 15
click at [128, 121] on div "Minu vestlused 0" at bounding box center [125, 115] width 138 height 15
